Goal: Check status: Check status

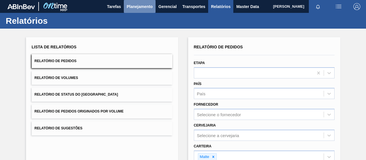
click at [148, 6] on span "Planejamento" at bounding box center [140, 6] width 26 height 7
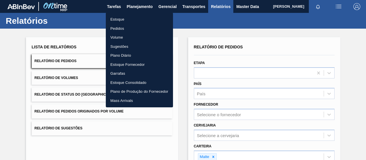
click at [118, 29] on li "Pedidos" at bounding box center [139, 28] width 67 height 9
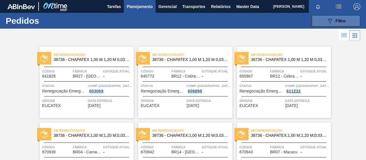
click at [337, 24] on button "089F7B8B-B2A5-4AFE-B5C0-19BA573D28AC Filtro" at bounding box center [336, 20] width 49 height 11
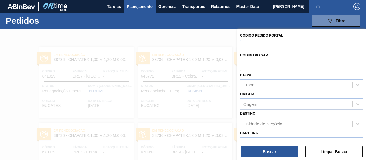
click at [261, 63] on input "text" at bounding box center [301, 64] width 123 height 11
paste input "5800380622"
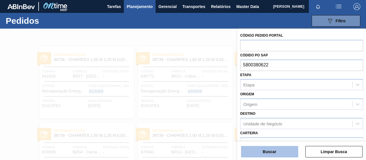
type input "5800380622"
click at [279, 150] on button "Buscar" at bounding box center [269, 151] width 57 height 11
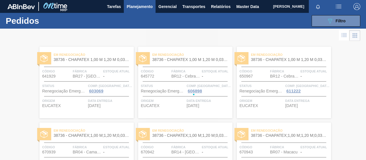
click at [200, 120] on div at bounding box center [183, 94] width 366 height 131
click at [345, 37] on div at bounding box center [183, 94] width 366 height 131
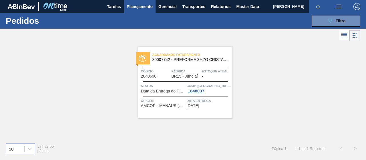
click at [161, 106] on span "AMCOR - MANAUS (AM)" at bounding box center [163, 106] width 44 height 4
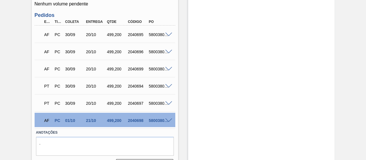
scroll to position [189, 0]
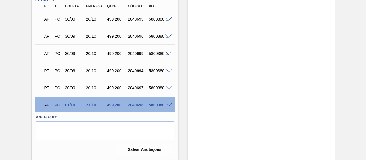
click at [167, 103] on span at bounding box center [168, 105] width 7 height 4
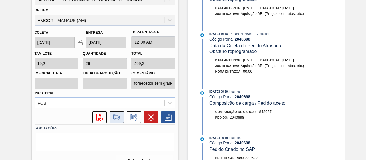
scroll to position [286, 0]
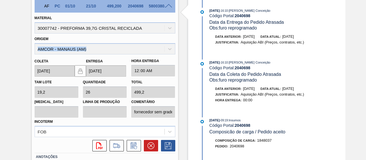
drag, startPoint x: 93, startPoint y: 53, endPoint x: 30, endPoint y: 54, distance: 62.4
copy div "AMCOR - MANAUS (AM)"
